Goal: Find specific page/section: Find specific page/section

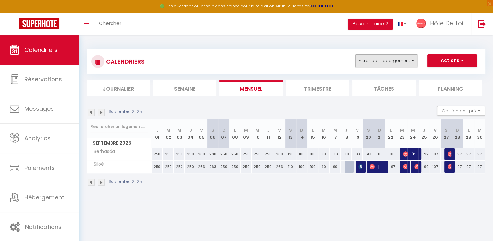
click at [400, 58] on button "Filtrer par hébergement" at bounding box center [386, 60] width 62 height 13
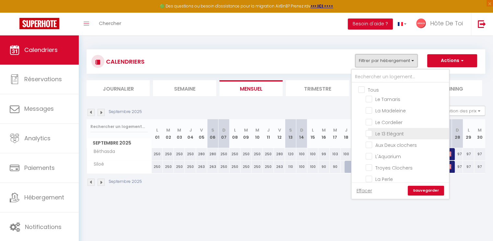
scroll to position [103, 0]
drag, startPoint x: 368, startPoint y: 163, endPoint x: 367, endPoint y: 156, distance: 7.5
click at [367, 163] on input "Siloé" at bounding box center [406, 166] width 81 height 6
checkbox input "false"
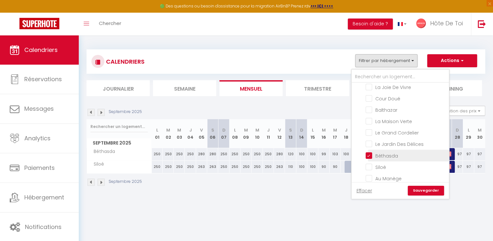
checkbox input "false"
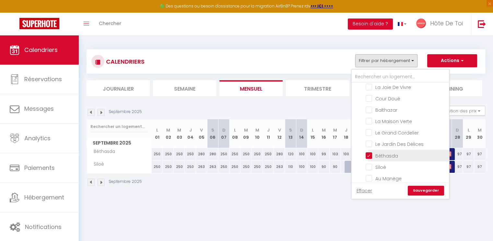
checkbox input "false"
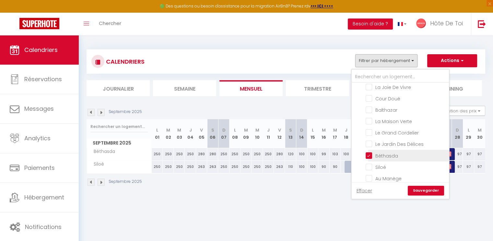
checkbox input "false"
click at [368, 152] on input "Béthasda" at bounding box center [406, 154] width 81 height 6
checkbox input "false"
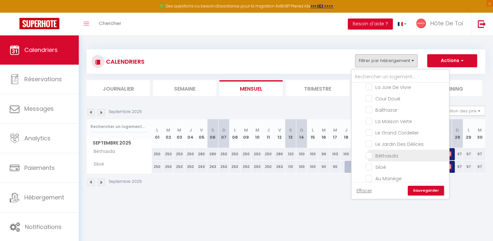
checkbox input "false"
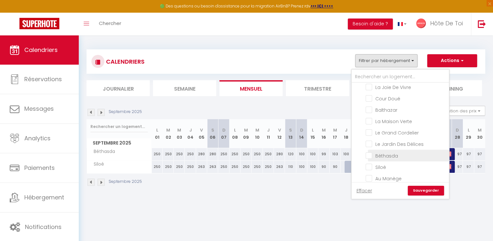
checkbox input "false"
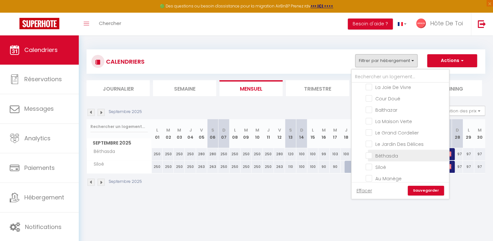
checkbox input "false"
click at [372, 175] on input "Au Manège" at bounding box center [406, 177] width 81 height 6
checkbox input "true"
checkbox input "false"
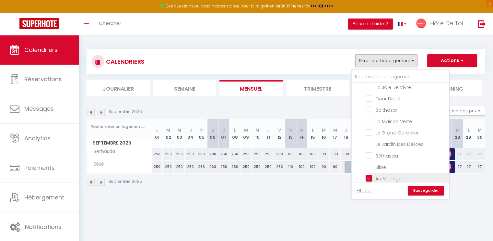
checkbox input "false"
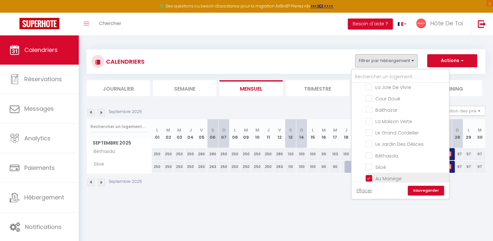
checkbox input "false"
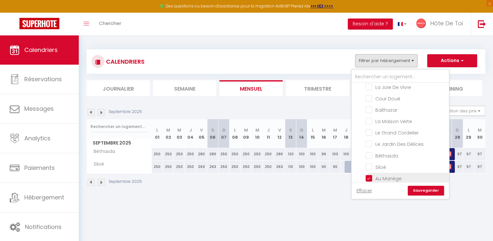
checkbox input "false"
click at [422, 191] on link "Sauvegarder" at bounding box center [426, 190] width 36 height 10
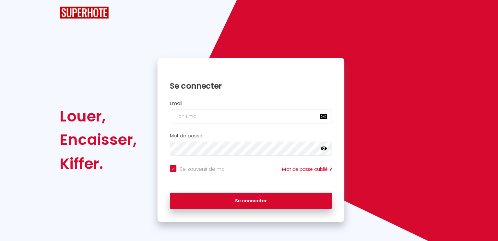
checkbox input "true"
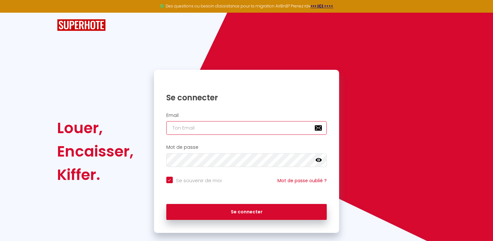
type input "[EMAIL_ADDRESS][DOMAIN_NAME]"
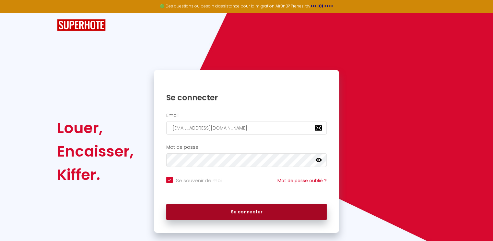
click at [227, 209] on button "Se connecter" at bounding box center [246, 212] width 161 height 16
checkbox input "true"
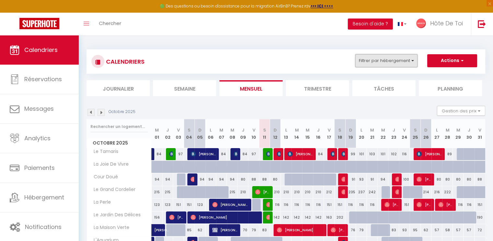
click at [384, 62] on button "Filtrer par hébergement" at bounding box center [386, 60] width 62 height 13
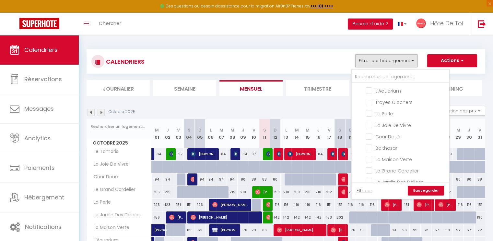
scroll to position [103, 0]
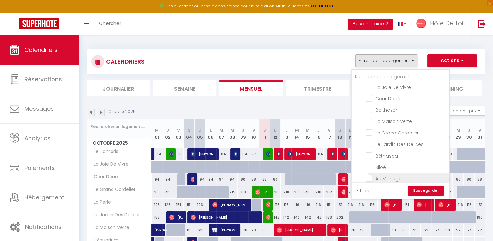
click at [372, 174] on input "Au Manège" at bounding box center [406, 177] width 81 height 6
checkbox input "true"
checkbox input "false"
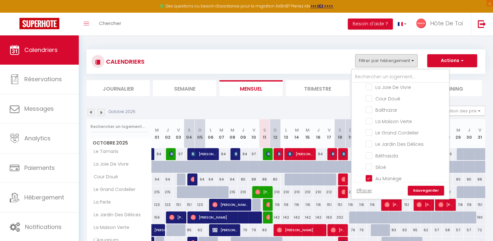
checkbox input "false"
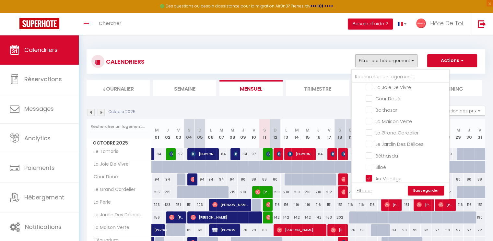
checkbox input "false"
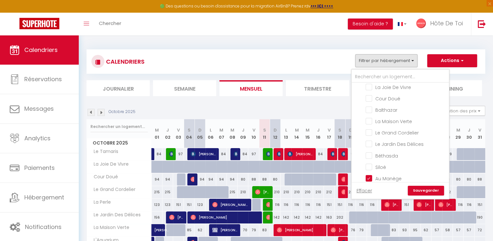
checkbox input "false"
click at [419, 190] on link "Sauvegarder" at bounding box center [426, 190] width 36 height 10
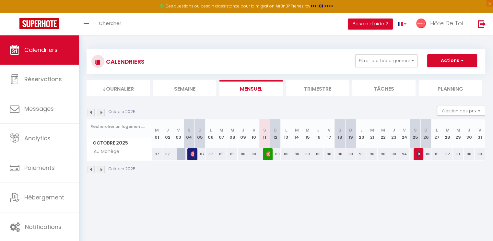
click at [93, 111] on img at bounding box center [91, 112] width 7 height 7
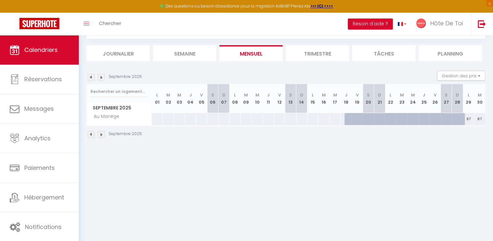
scroll to position [0, 0]
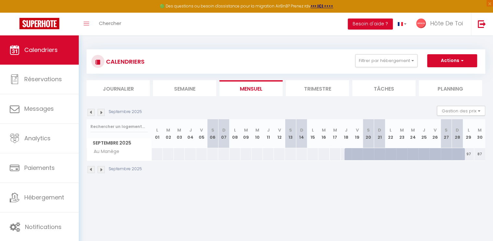
click at [101, 111] on img at bounding box center [101, 112] width 7 height 7
